Goal: Find specific page/section: Find specific page/section

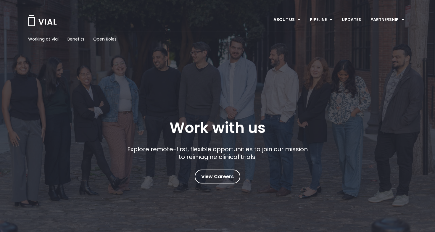
scroll to position [110, 0]
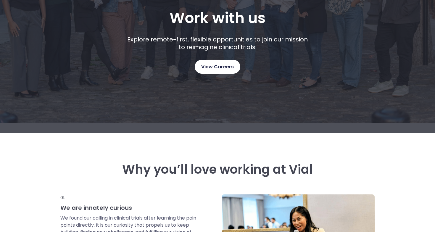
click at [231, 62] on link "View Careers" at bounding box center [218, 67] width 46 height 14
